Goal: Obtain resource: Download file/media

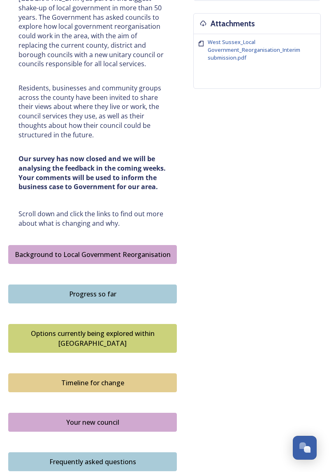
scroll to position [402, 0]
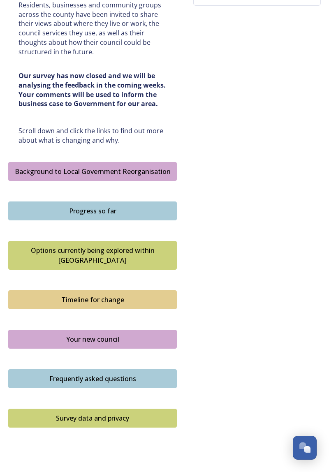
click at [96, 246] on div "Options currently being explored within [GEOGRAPHIC_DATA]" at bounding box center [93, 256] width 160 height 20
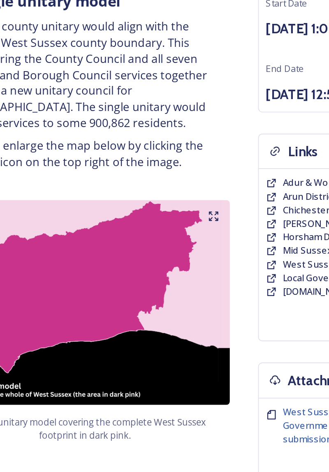
click at [169, 249] on icon at bounding box center [169, 249] width 2 height 2
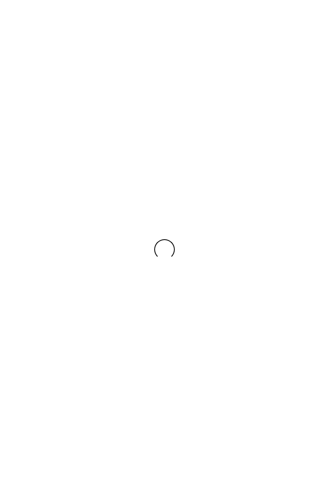
click at [305, 157] on div at bounding box center [164, 249] width 329 height 499
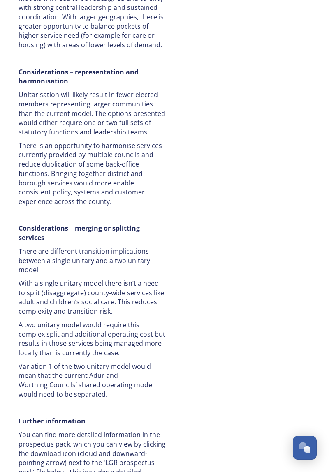
scroll to position [1700, 0]
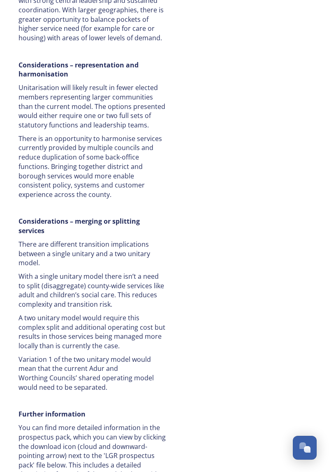
scroll to position [1727, 0]
